Goal: Transaction & Acquisition: Purchase product/service

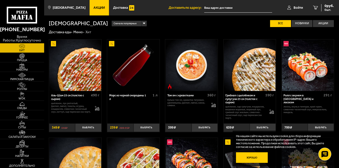
click at [252, 157] on button "Хорошо" at bounding box center [252, 158] width 32 height 11
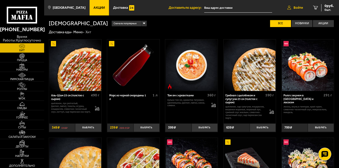
click at [292, 6] on link "Войти" at bounding box center [295, 7] width 26 height 15
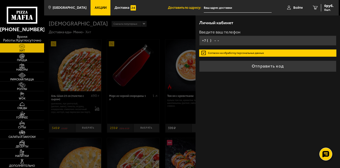
click at [222, 37] on input "+7 ( ) - -" at bounding box center [268, 41] width 138 height 10
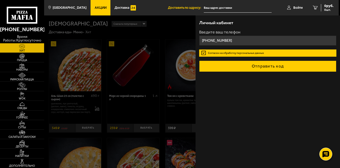
type input "[PHONE_NUMBER]"
click at [235, 63] on button "Отправить код" at bounding box center [268, 66] width 138 height 11
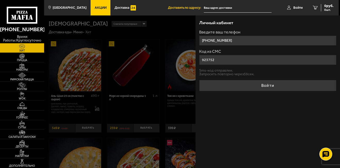
type input "923752"
click at [199, 80] on button "Войти" at bounding box center [268, 85] width 138 height 11
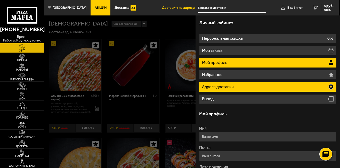
click at [217, 89] on p "Адреса доставки" at bounding box center [218, 87] width 33 height 4
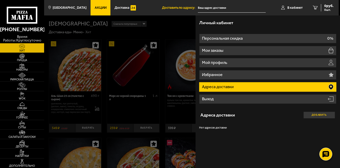
click at [315, 115] on button "Добавить" at bounding box center [319, 115] width 32 height 7
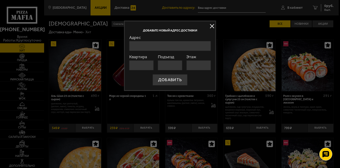
click at [141, 48] on input "Адрес" at bounding box center [170, 46] width 82 height 10
type input "[STREET_ADDRESS] [STREET_ADDRESS] 544"
click at [139, 68] on input "Квартира" at bounding box center [141, 65] width 25 height 10
type input "544"
click at [166, 65] on input "Подъезд" at bounding box center [170, 65] width 25 height 10
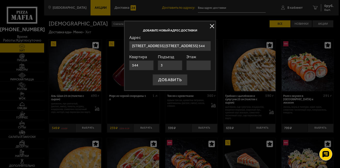
type input "3"
click at [192, 64] on input "Этаж" at bounding box center [198, 65] width 25 height 10
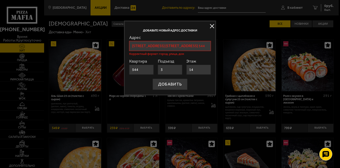
type input "14"
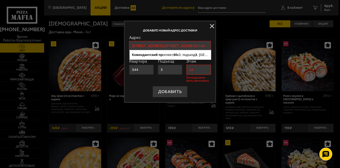
click at [189, 43] on input "[STREET_ADDRESS] [STREET_ADDRESS] 544" at bounding box center [170, 46] width 82 height 10
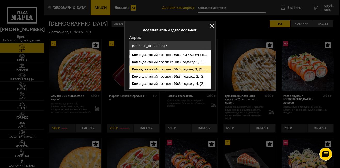
click at [167, 71] on ymaps "[STREET_ADDRESS]" at bounding box center [170, 69] width 81 height 7
type input "[STREET_ADDRESS]"
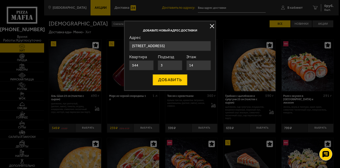
click at [165, 81] on button "ДОБАВИТЬ" at bounding box center [170, 79] width 35 height 11
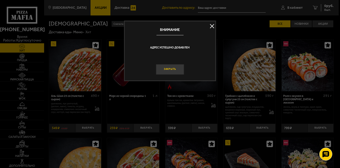
click at [167, 71] on button "Закрыть" at bounding box center [170, 69] width 28 height 11
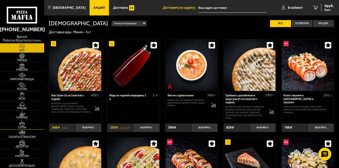
click at [27, 126] on span "Супы" at bounding box center [22, 127] width 44 height 3
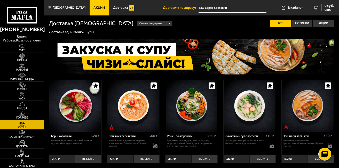
click at [19, 115] on img at bounding box center [22, 113] width 14 height 5
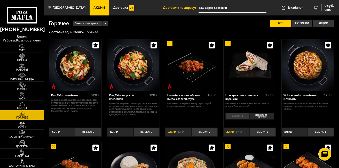
click at [18, 65] on img at bounding box center [22, 65] width 14 height 5
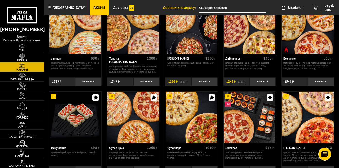
scroll to position [145, 0]
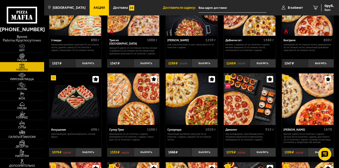
click at [20, 56] on img at bounding box center [22, 55] width 14 height 5
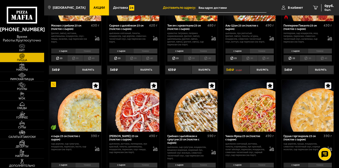
scroll to position [187, 0]
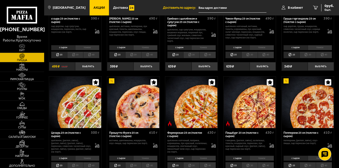
scroll to position [296, 0]
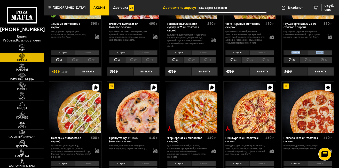
drag, startPoint x: 338, startPoint y: 54, endPoint x: 339, endPoint y: 41, distance: 13.7
click at [339, 41] on div "Биф хот чили пеппер 25 см (толстое с сыром) 480 г фарш болоньезе, пепперони, ха…" at bounding box center [191, 130] width 295 height 784
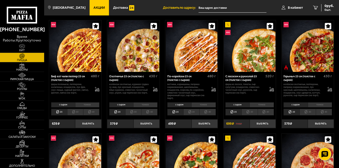
scroll to position [0, 0]
